Goal: Check status: Check status

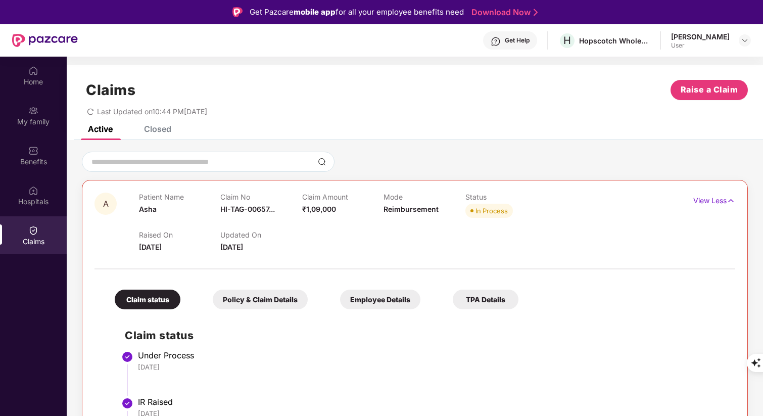
scroll to position [57, 0]
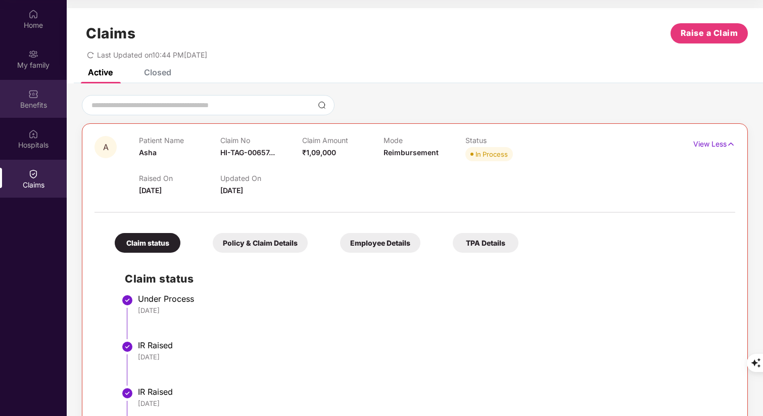
click at [32, 99] on img at bounding box center [33, 94] width 10 height 10
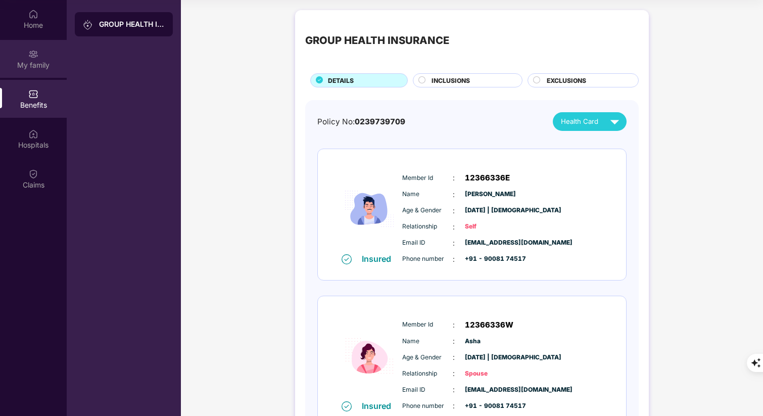
click at [33, 63] on div "My family" at bounding box center [33, 65] width 67 height 10
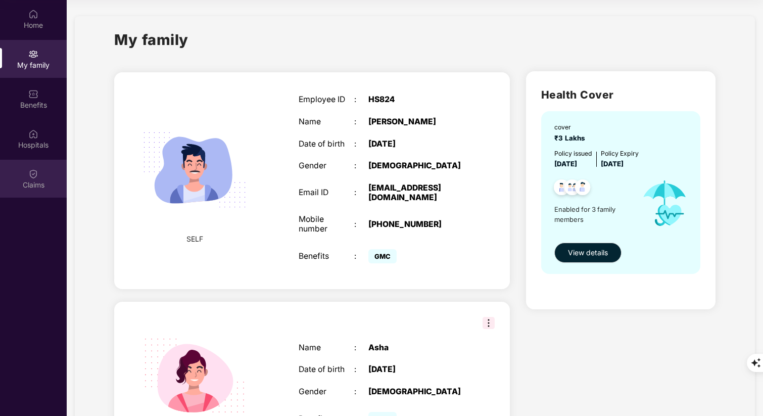
click at [41, 176] on div "Claims" at bounding box center [33, 179] width 67 height 38
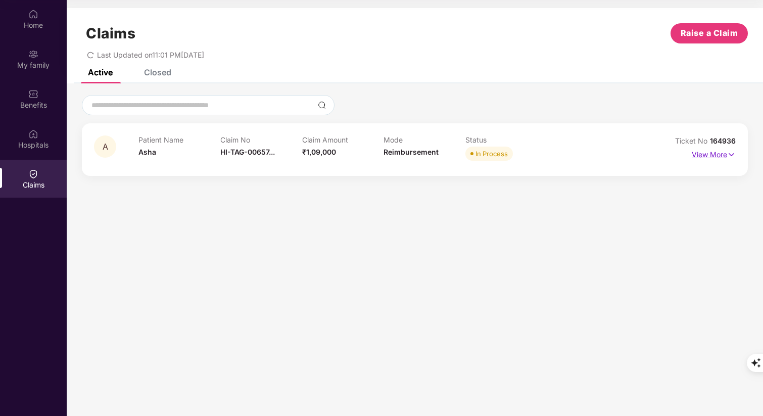
click at [730, 150] on img at bounding box center [731, 154] width 9 height 11
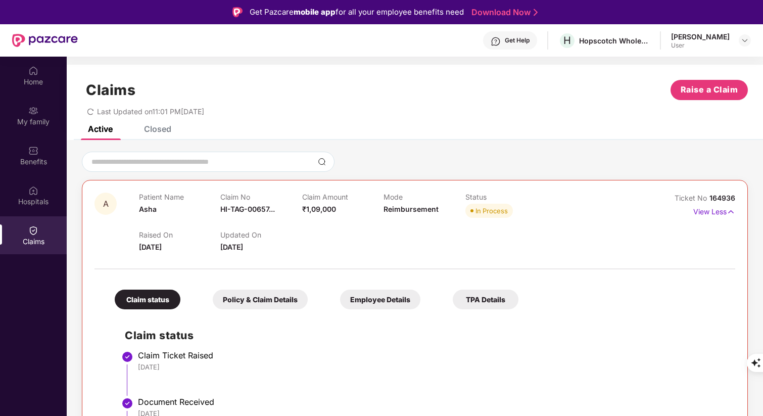
click at [446, 102] on div "Last Updated on 11:01 PM[DATE]" at bounding box center [415, 108] width 666 height 16
click at [472, 115] on div "Last Updated on 11:01 PM[DATE]" at bounding box center [415, 108] width 666 height 16
click at [448, 115] on div "Last Updated on 11:01 PM[DATE]" at bounding box center [415, 108] width 666 height 16
click at [458, 132] on div "Active Closed" at bounding box center [415, 133] width 697 height 14
